Goal: Information Seeking & Learning: Learn about a topic

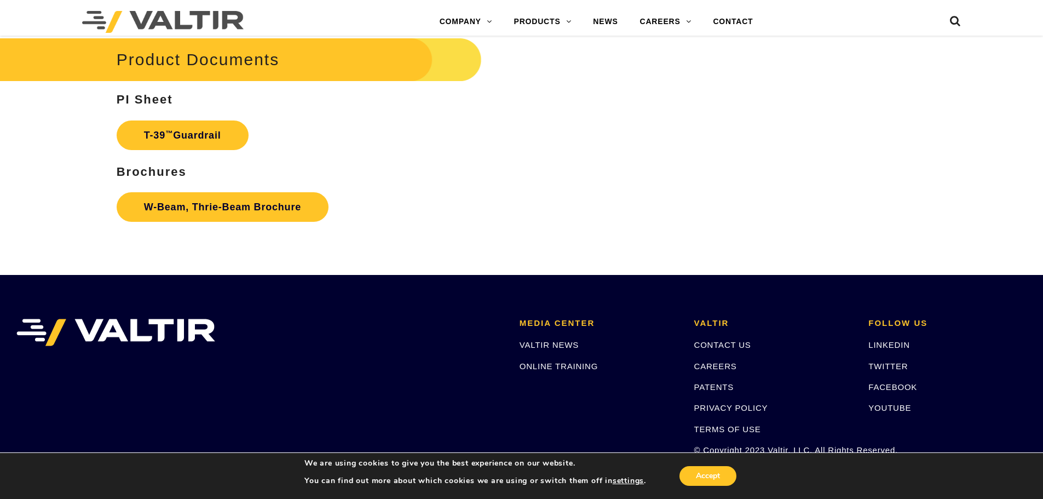
scroll to position [2045, 0]
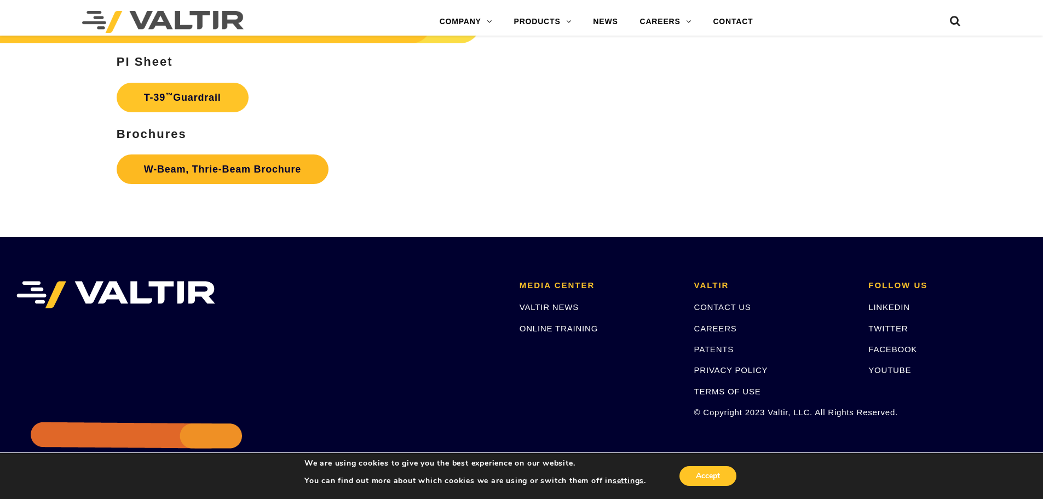
click at [223, 173] on link "W-Beam, Thrie-Beam Brochure" at bounding box center [223, 169] width 212 height 30
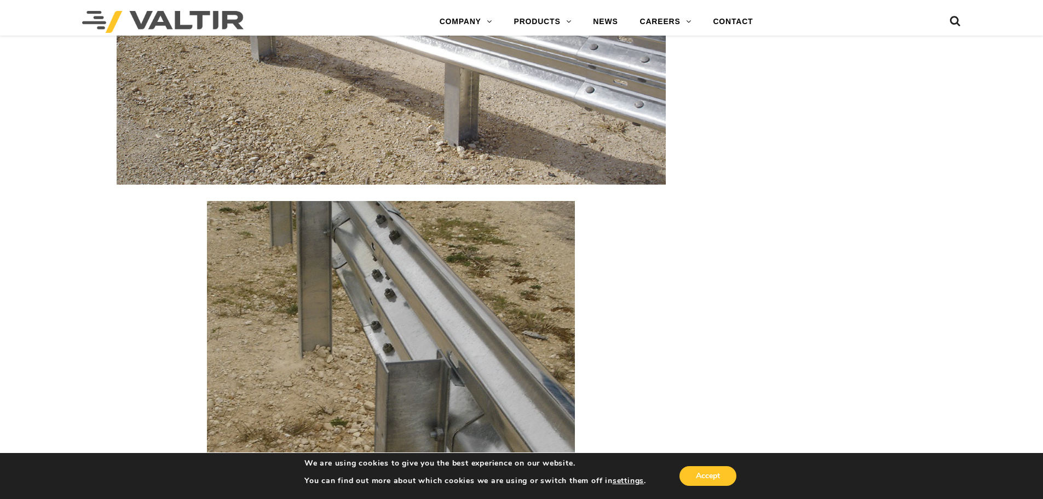
scroll to position [876, 0]
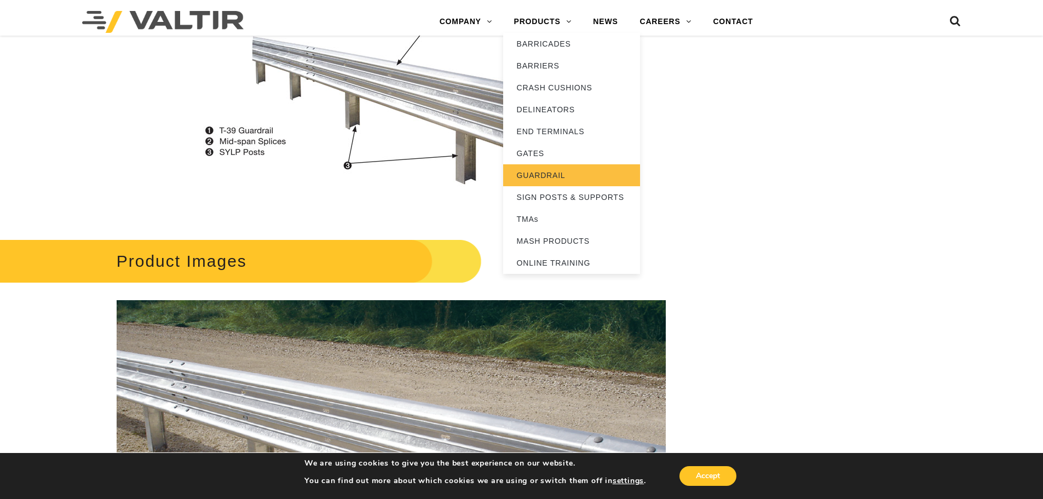
click at [540, 170] on link "GUARDRAIL" at bounding box center [571, 175] width 137 height 22
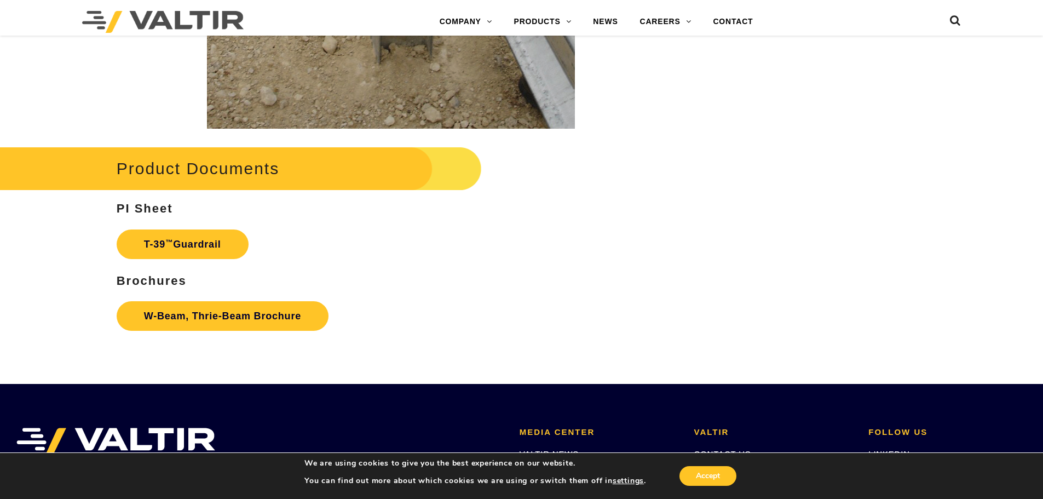
scroll to position [1899, 0]
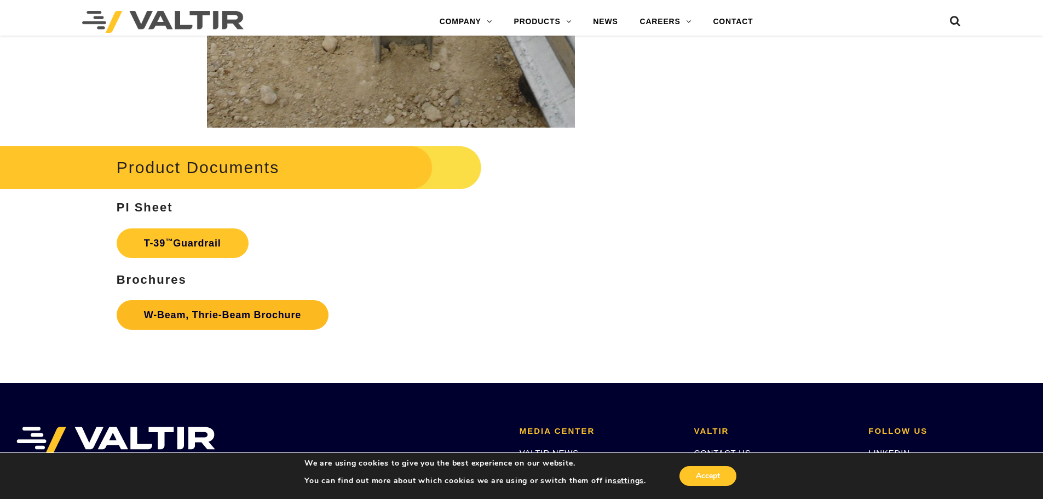
click at [246, 321] on link "W-Beam, Thrie-Beam Brochure" at bounding box center [223, 315] width 212 height 30
click at [201, 236] on link "T-39 ™ Guardrail" at bounding box center [183, 243] width 132 height 30
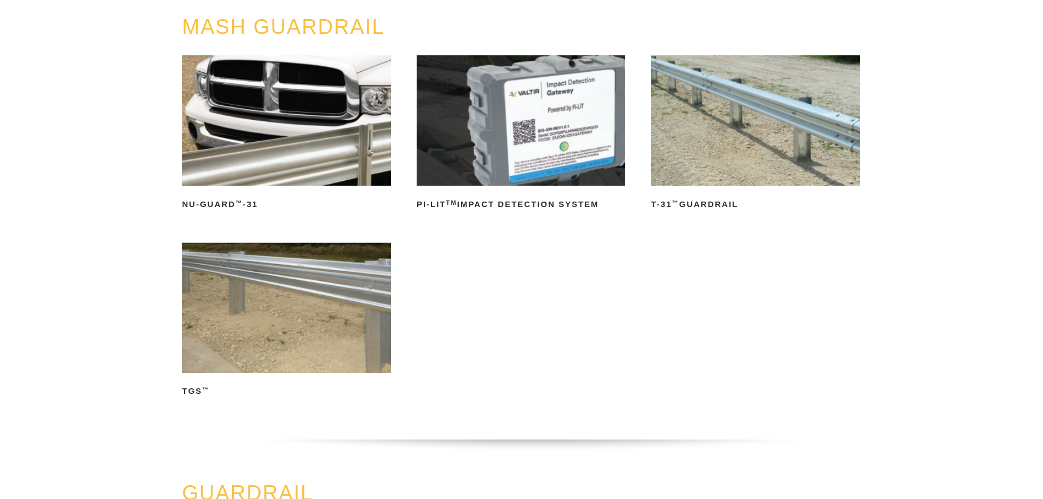
scroll to position [146, 0]
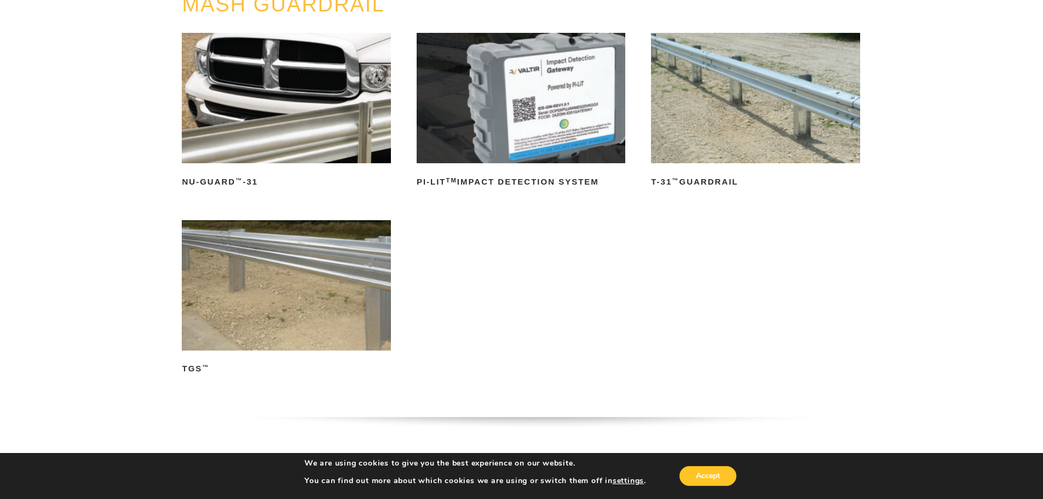
click at [732, 101] on img at bounding box center [755, 98] width 209 height 130
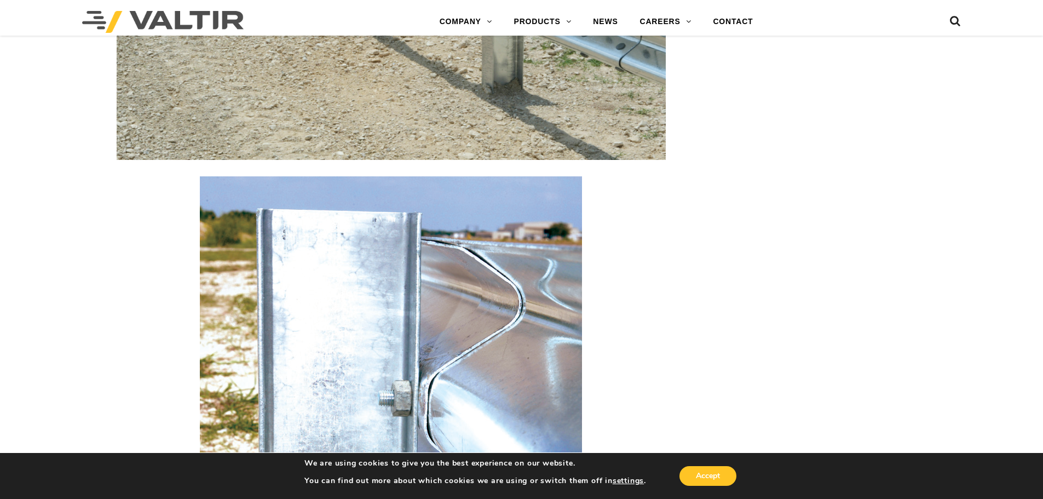
scroll to position [1023, 0]
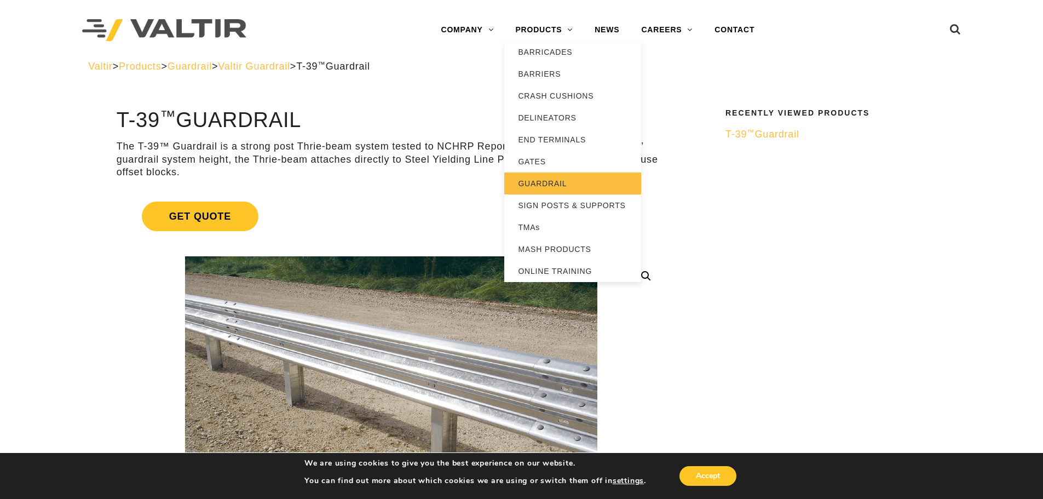
click at [544, 190] on link "GUARDRAIL" at bounding box center [572, 184] width 137 height 22
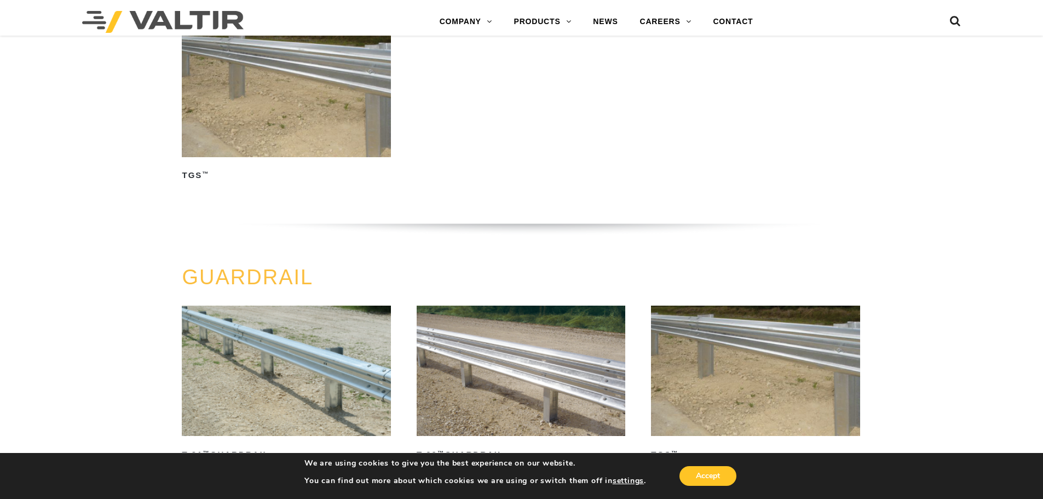
scroll to position [438, 0]
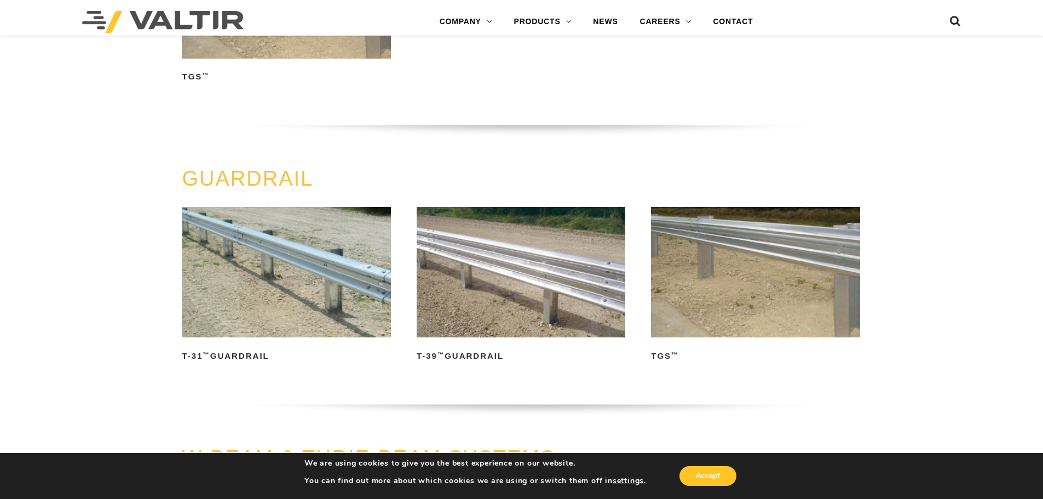
click at [695, 284] on img at bounding box center [755, 272] width 209 height 130
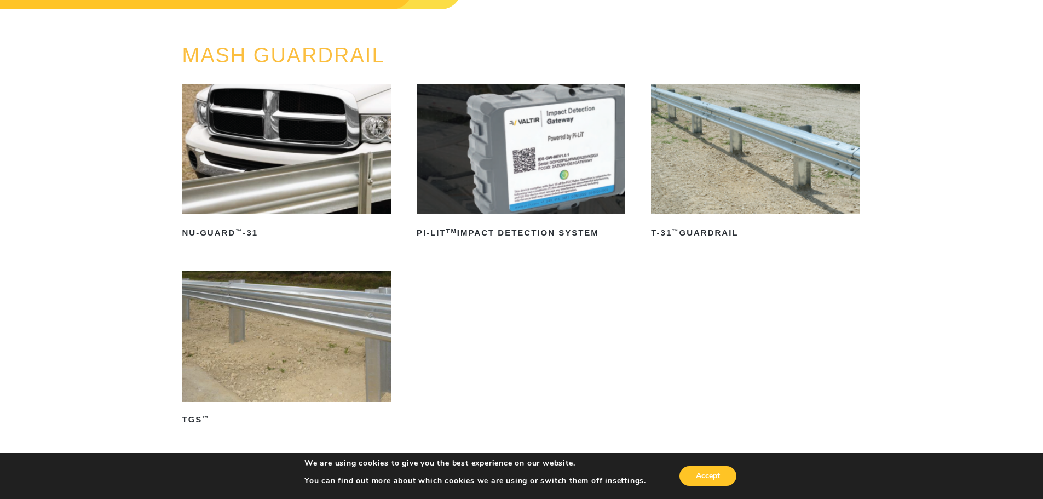
scroll to position [146, 0]
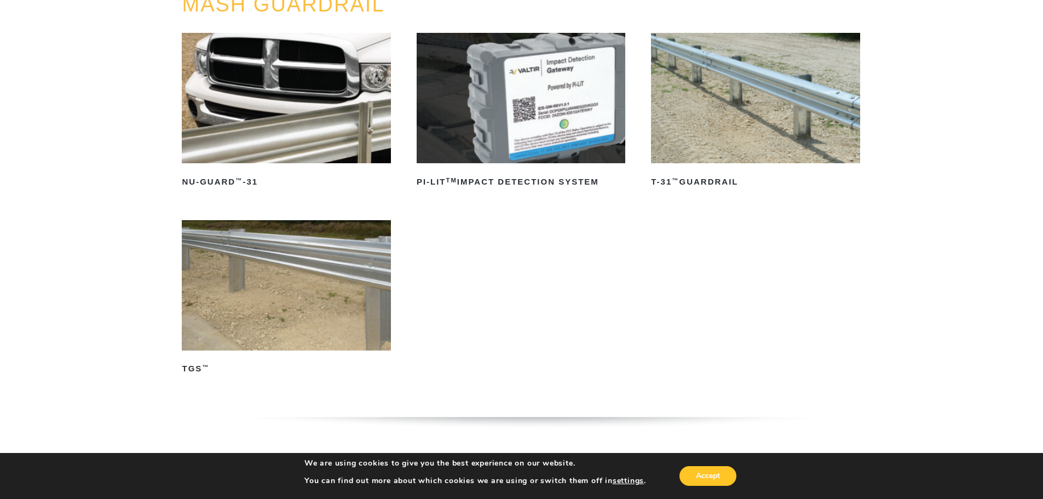
click at [325, 134] on img at bounding box center [286, 98] width 209 height 130
click at [565, 166] on link "PI-LIT TM Impact Detection System" at bounding box center [521, 112] width 209 height 158
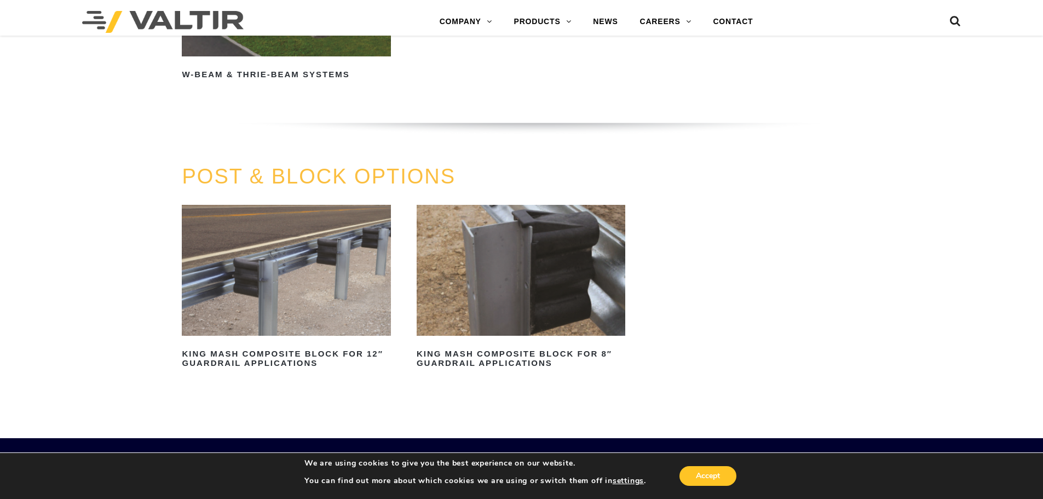
scroll to position [1023, 0]
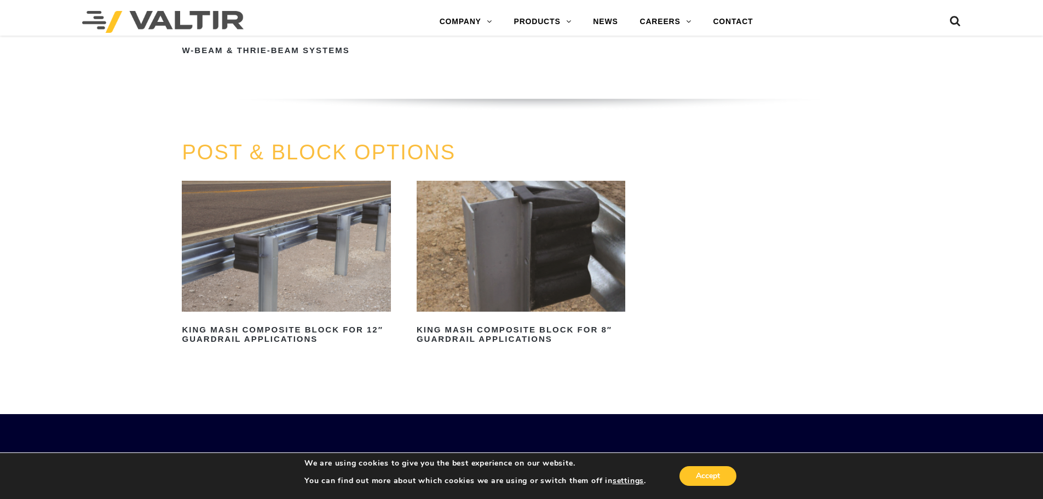
click at [251, 261] on img at bounding box center [286, 246] width 209 height 130
click at [494, 250] on img at bounding box center [521, 246] width 209 height 130
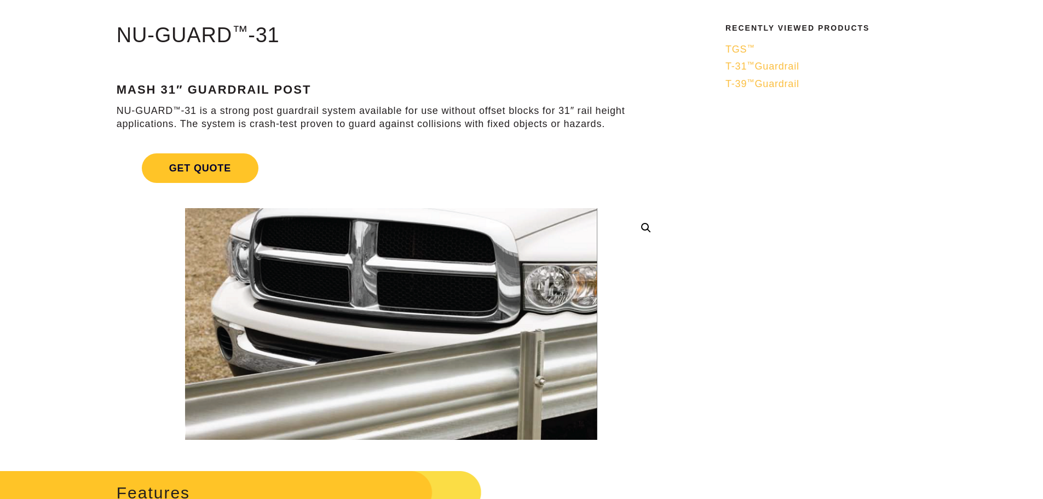
scroll to position [292, 0]
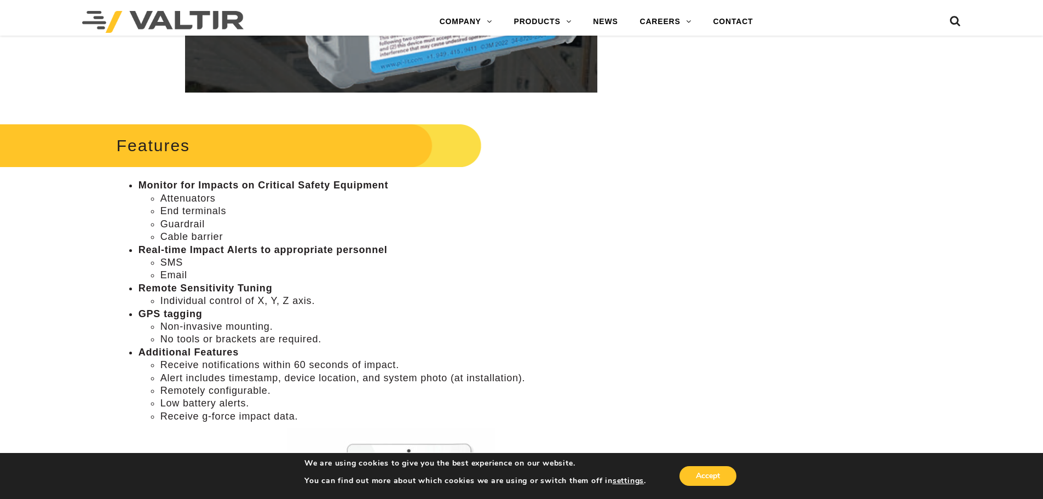
scroll to position [584, 0]
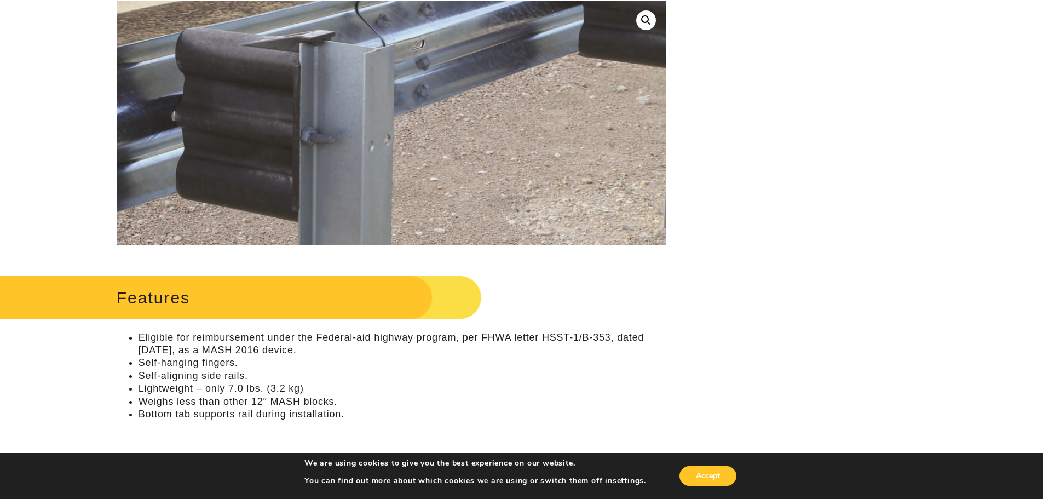
scroll to position [292, 0]
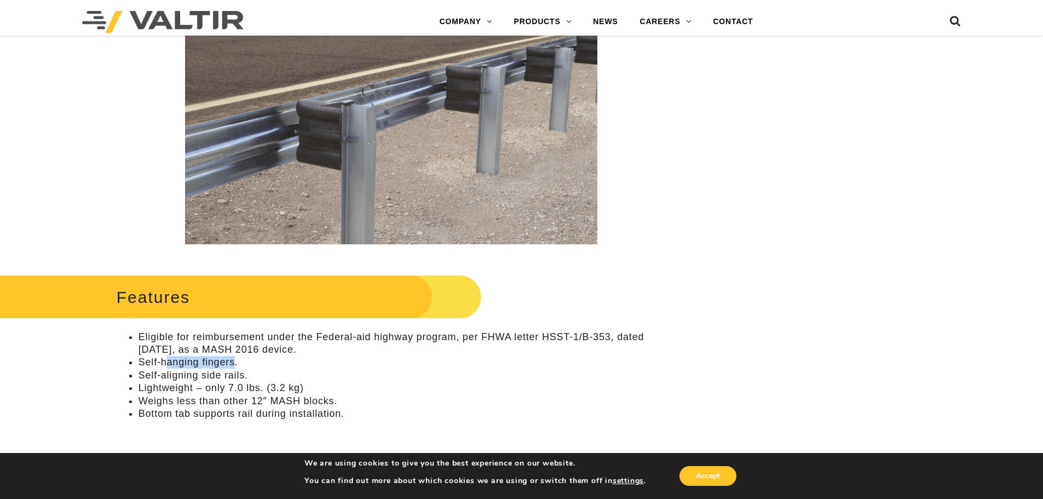
drag, startPoint x: 169, startPoint y: 360, endPoint x: 235, endPoint y: 367, distance: 66.6
click at [235, 367] on li "Self-hanging fingers." at bounding box center [402, 362] width 527 height 13
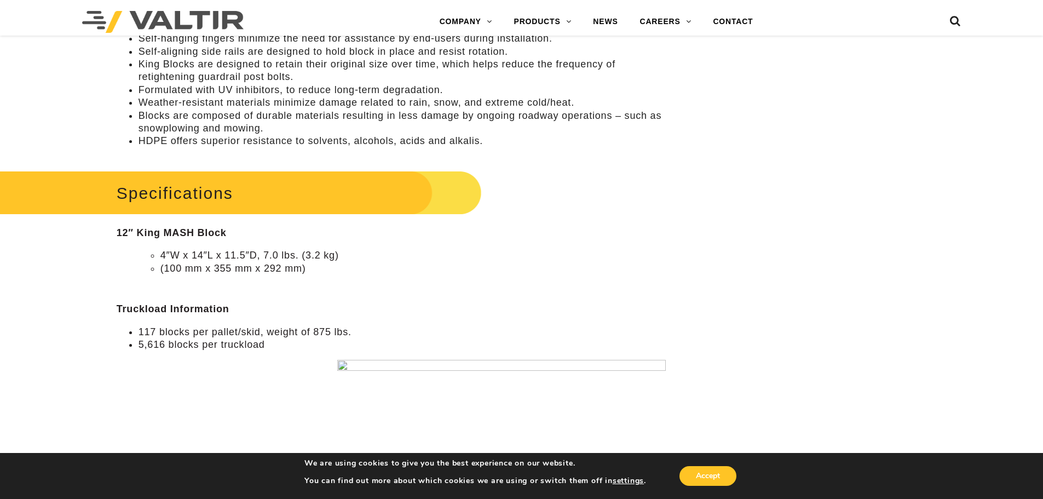
scroll to position [876, 0]
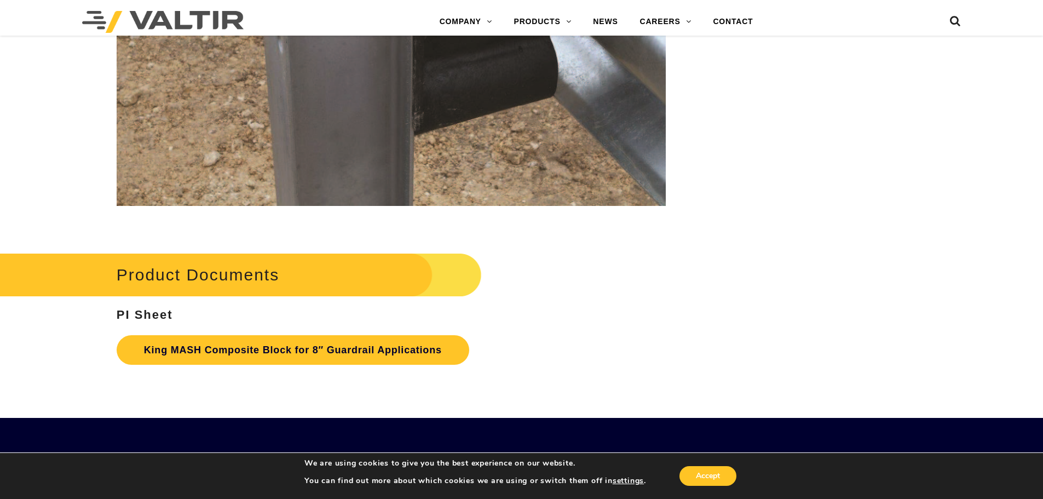
scroll to position [2191, 0]
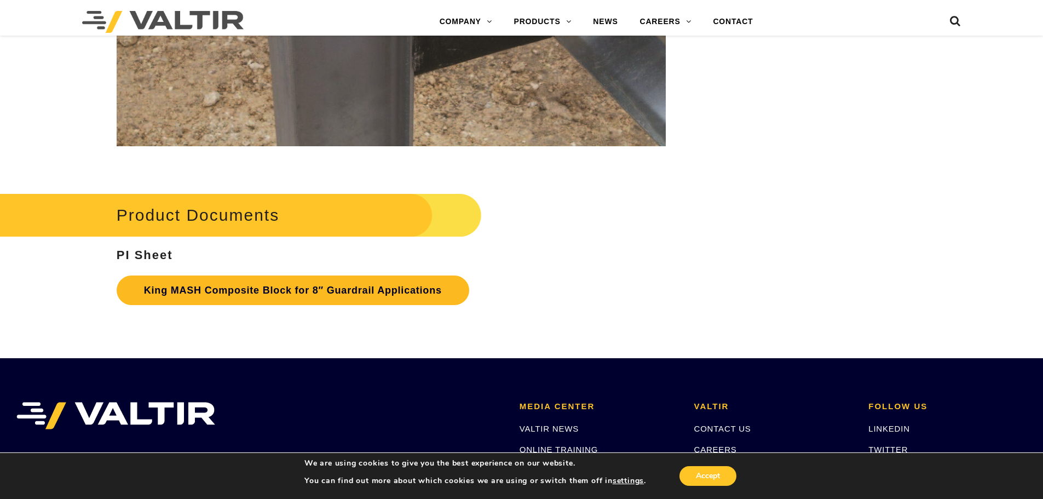
click at [326, 295] on link "King MASH Composite Block for 8″ Guardrail Applications" at bounding box center [293, 291] width 353 height 30
